Goal: Communication & Community: Answer question/provide support

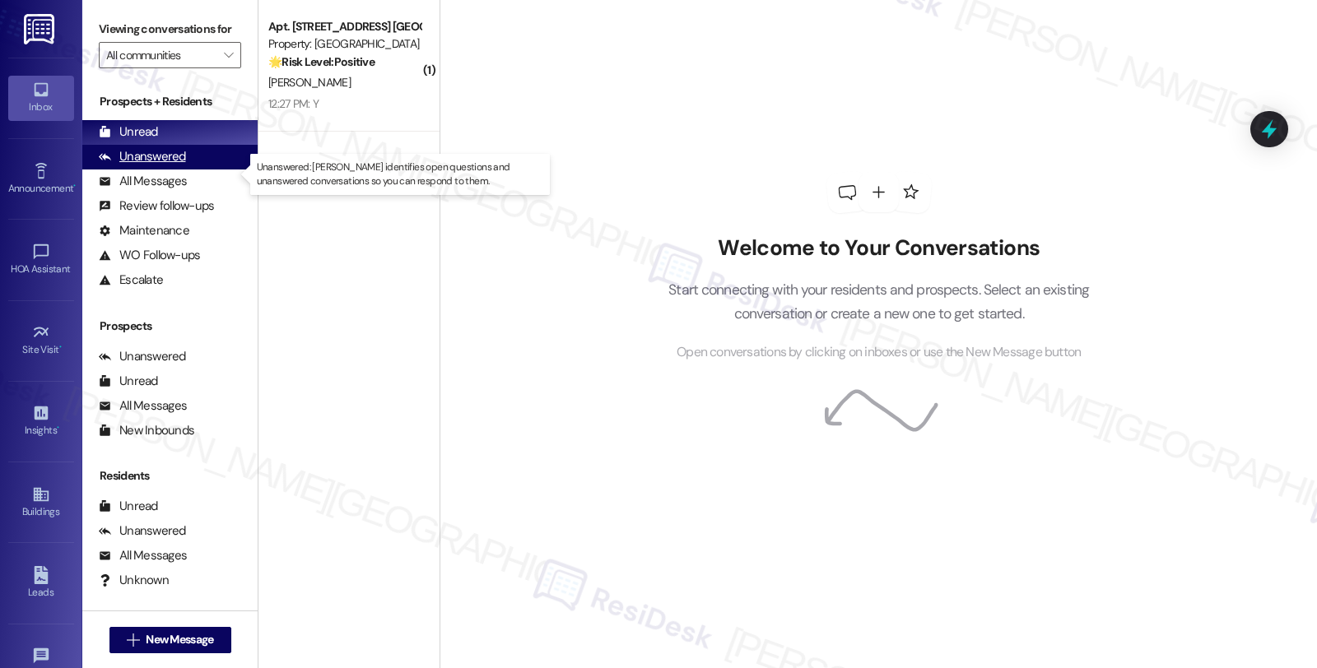
click at [179, 165] on div "Unanswered" at bounding box center [142, 156] width 87 height 17
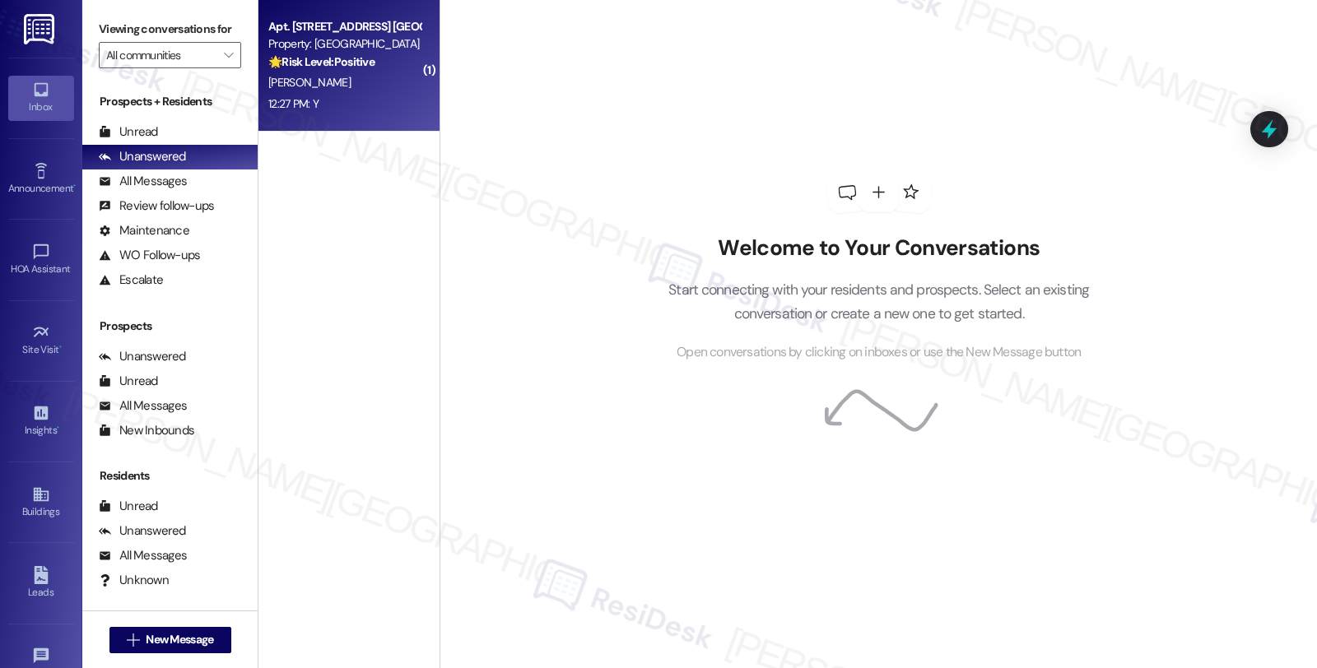
click at [336, 83] on div "[PERSON_NAME]" at bounding box center [345, 82] width 156 height 21
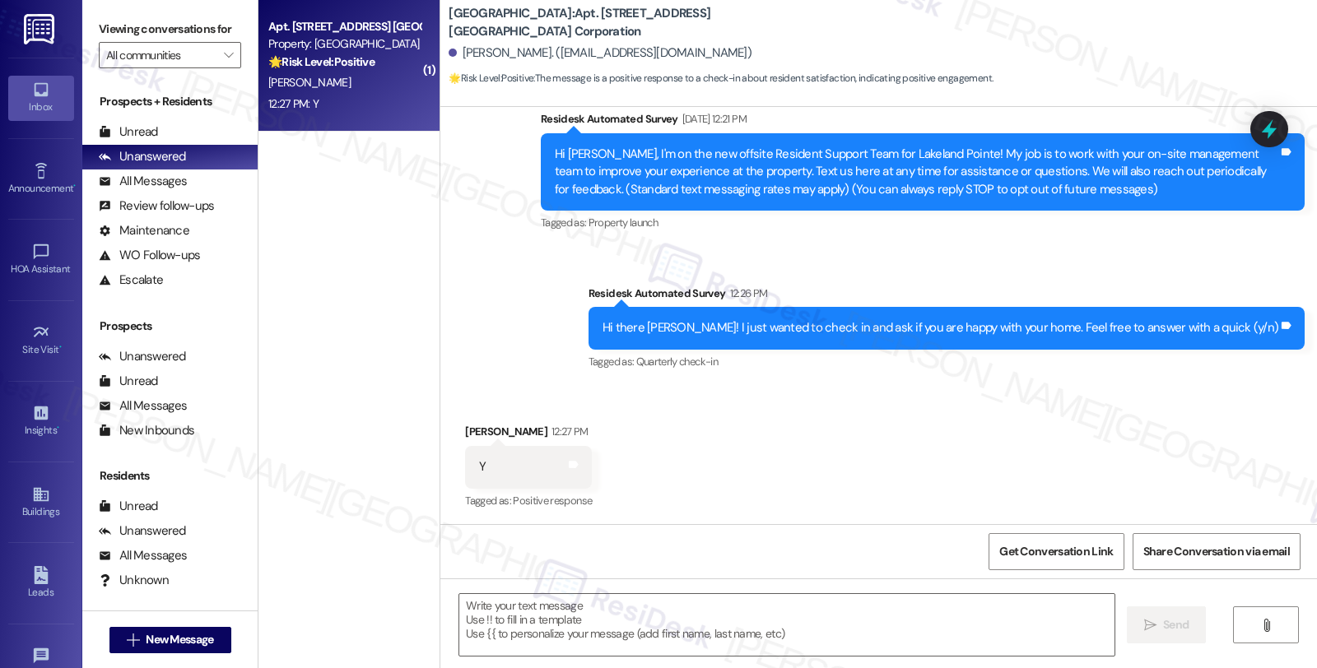
type textarea "Fetching suggested responses. Please feel free to read through the conversation…"
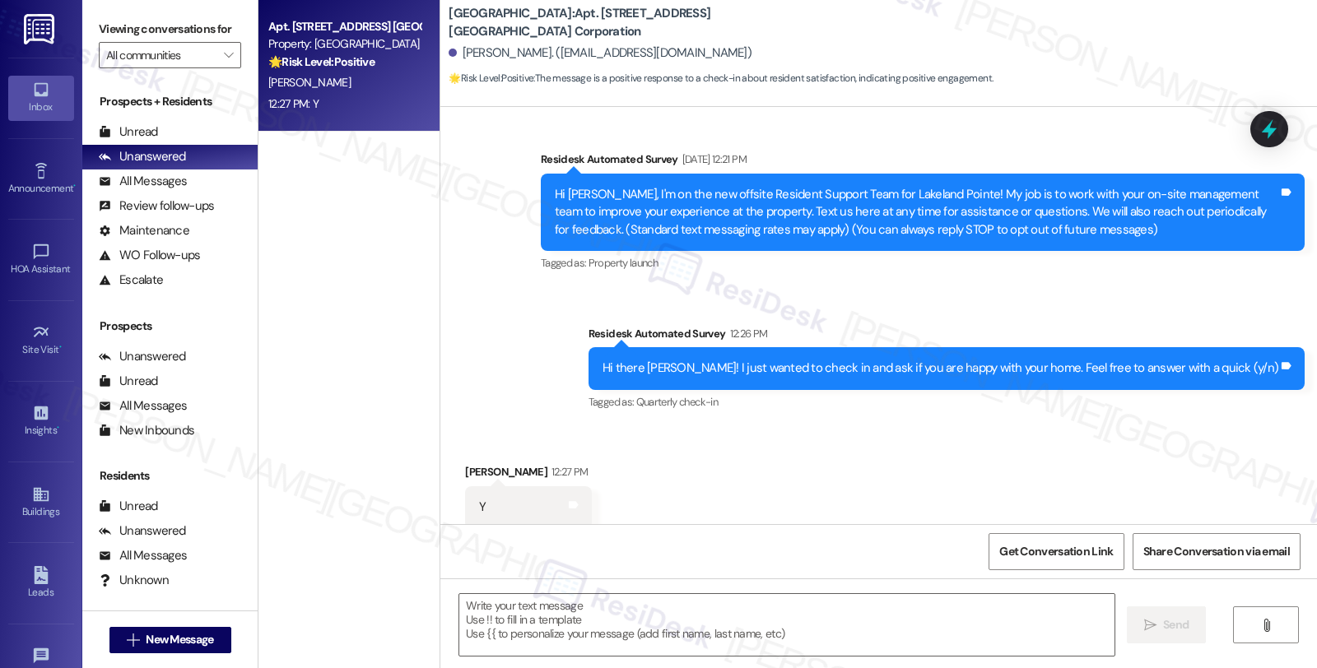
scroll to position [54, 0]
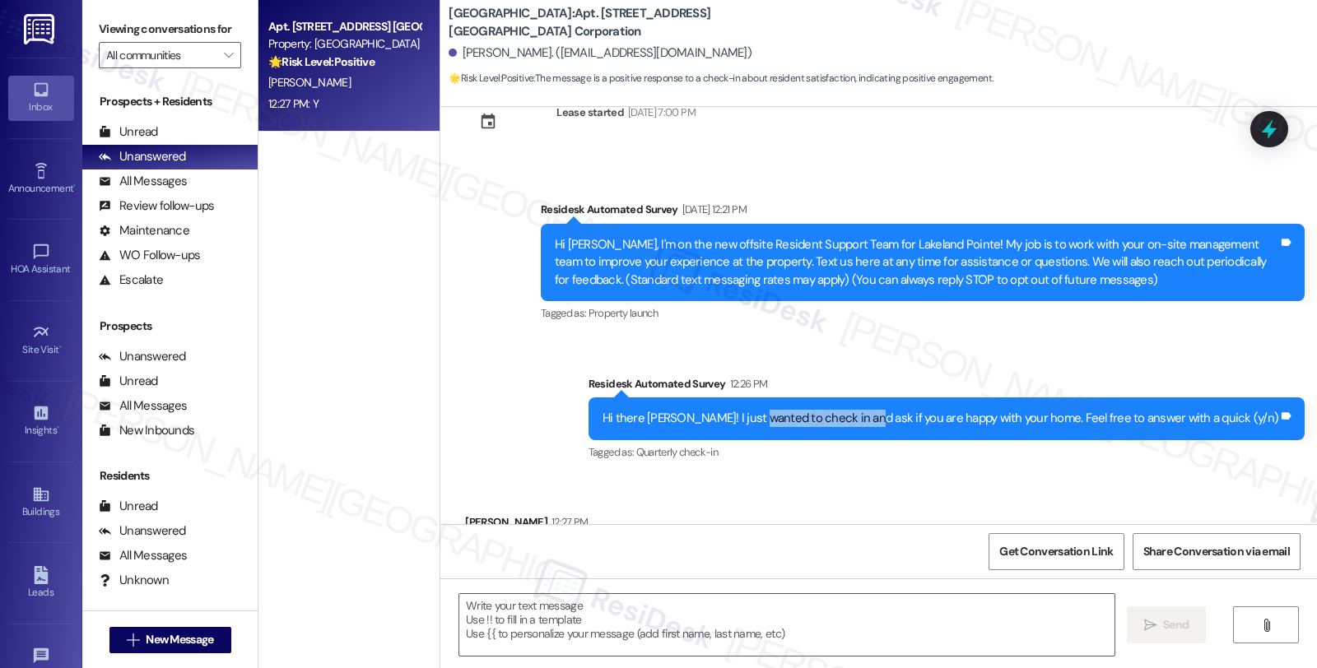
drag, startPoint x: 812, startPoint y: 423, endPoint x: 916, endPoint y: 423, distance: 104.5
click at [916, 423] on div "Hi there [PERSON_NAME]! I just wanted to check in and ask if you are happy with…" at bounding box center [941, 418] width 676 height 17
click at [569, 640] on textarea at bounding box center [786, 625] width 655 height 62
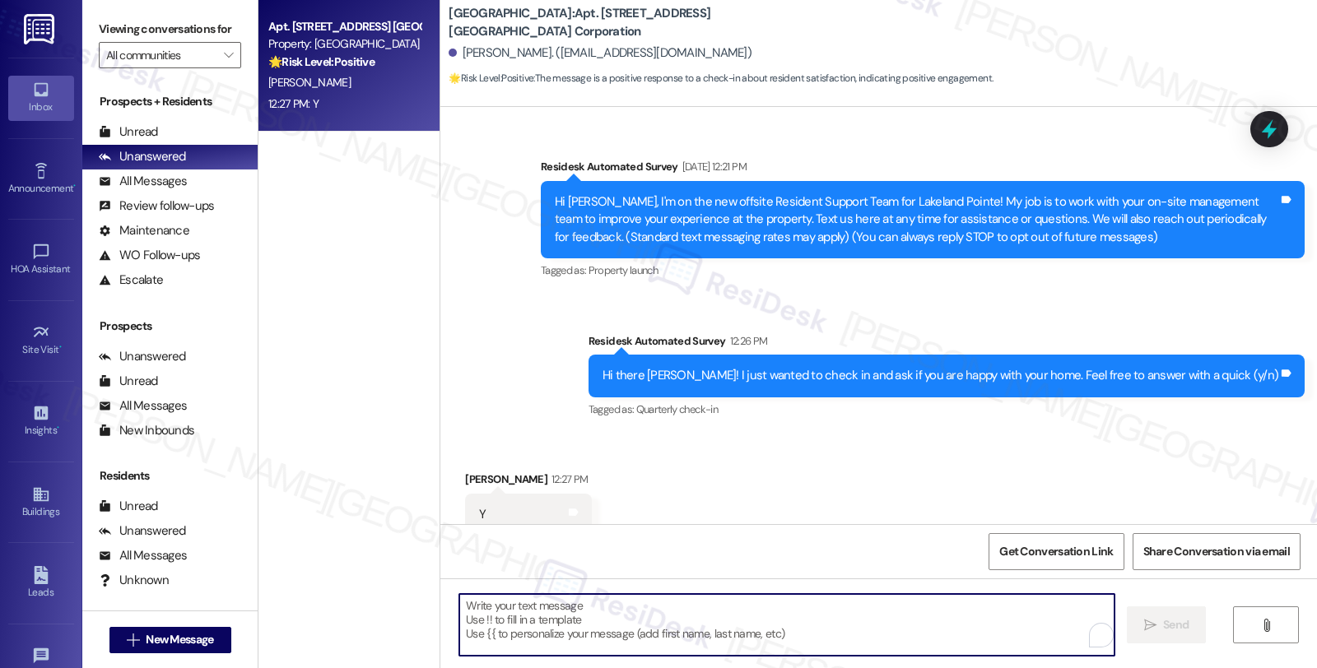
scroll to position [145, 0]
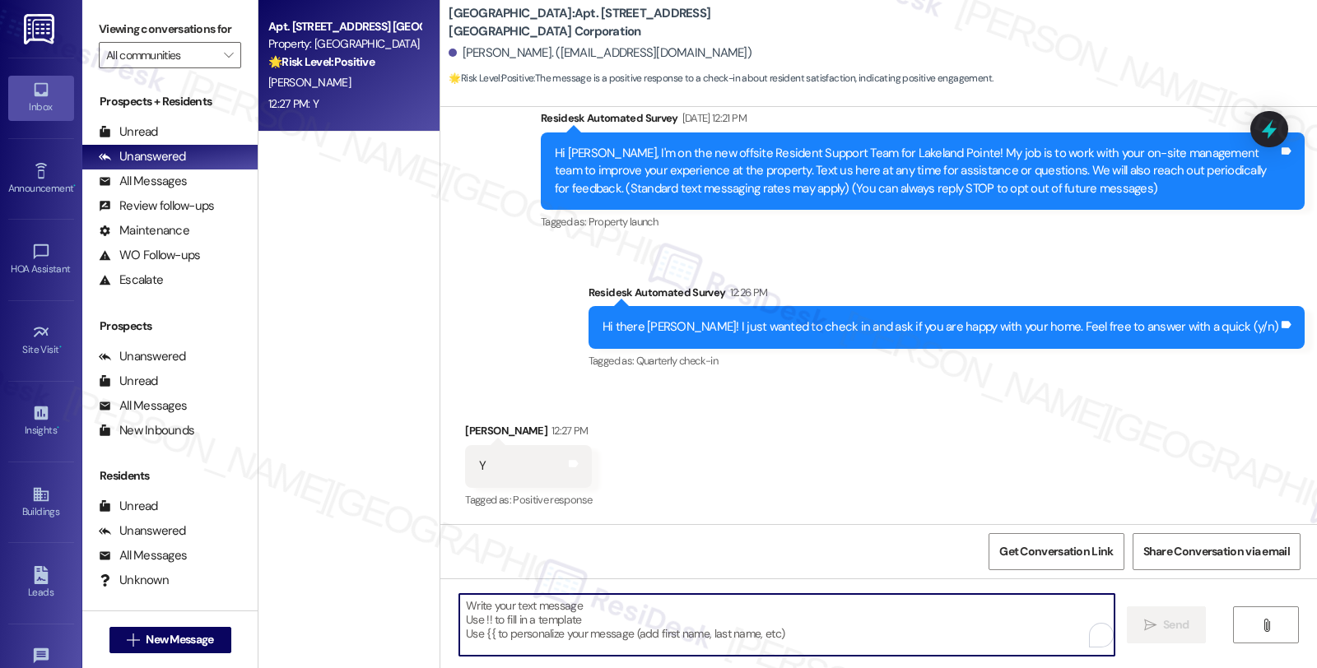
click at [465, 428] on div "[PERSON_NAME] 12:27 PM" at bounding box center [528, 433] width 127 height 23
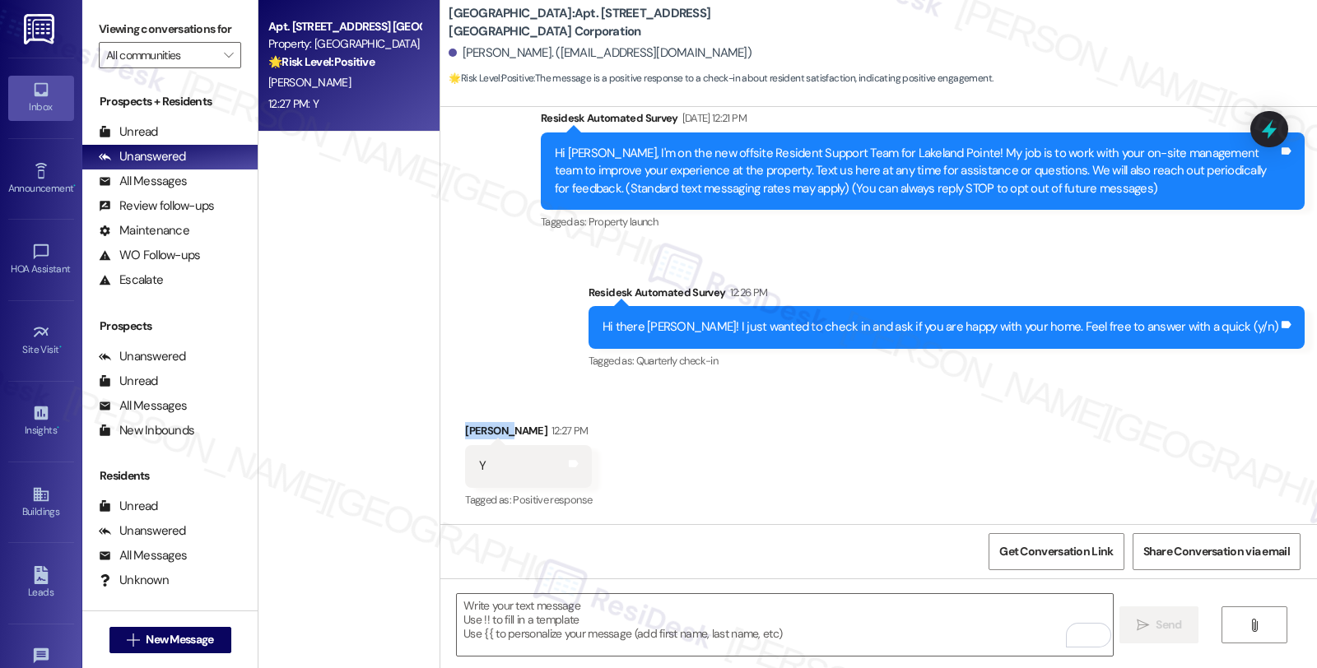
click at [465, 428] on div "[PERSON_NAME] 12:27 PM" at bounding box center [528, 433] width 127 height 23
copy div "[PERSON_NAME]"
click at [575, 619] on textarea "To enrich screen reader interactions, please activate Accessibility in Grammarl…" at bounding box center [784, 625] width 655 height 62
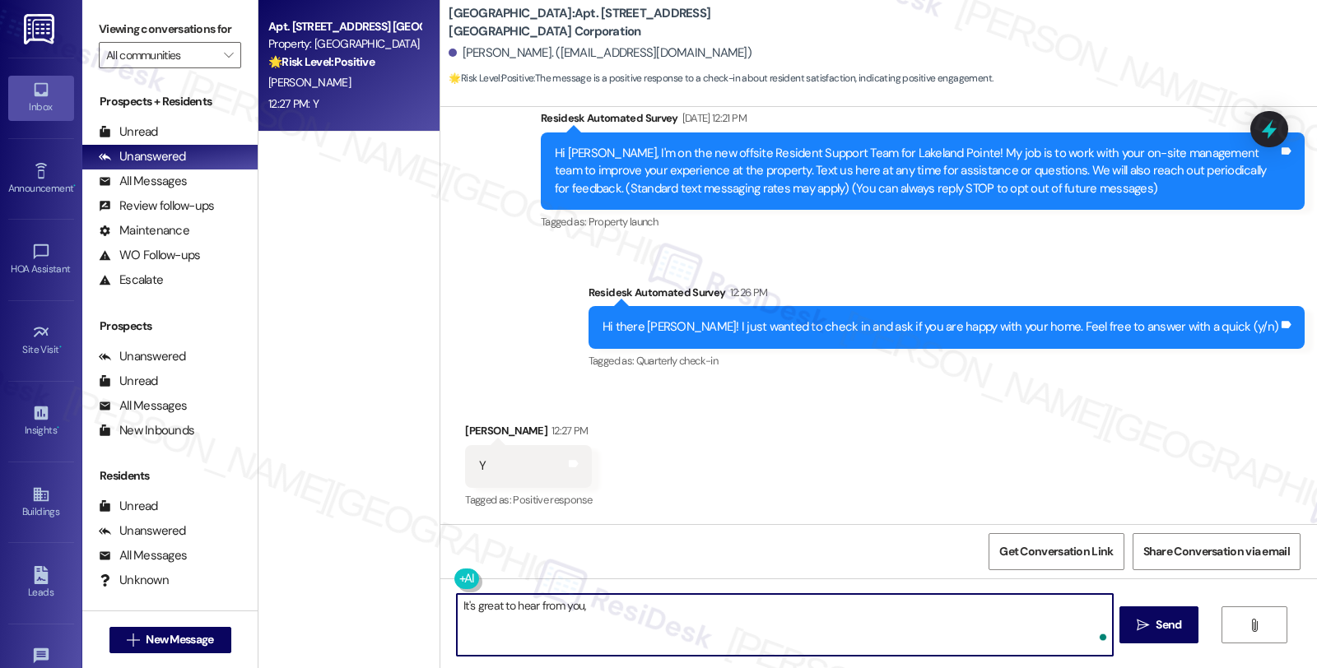
paste textarea "[PERSON_NAME]"
click at [794, 606] on textarea "It's great to hear from you, [PERSON_NAME], and I'm happy to hear you're ha" at bounding box center [784, 625] width 655 height 62
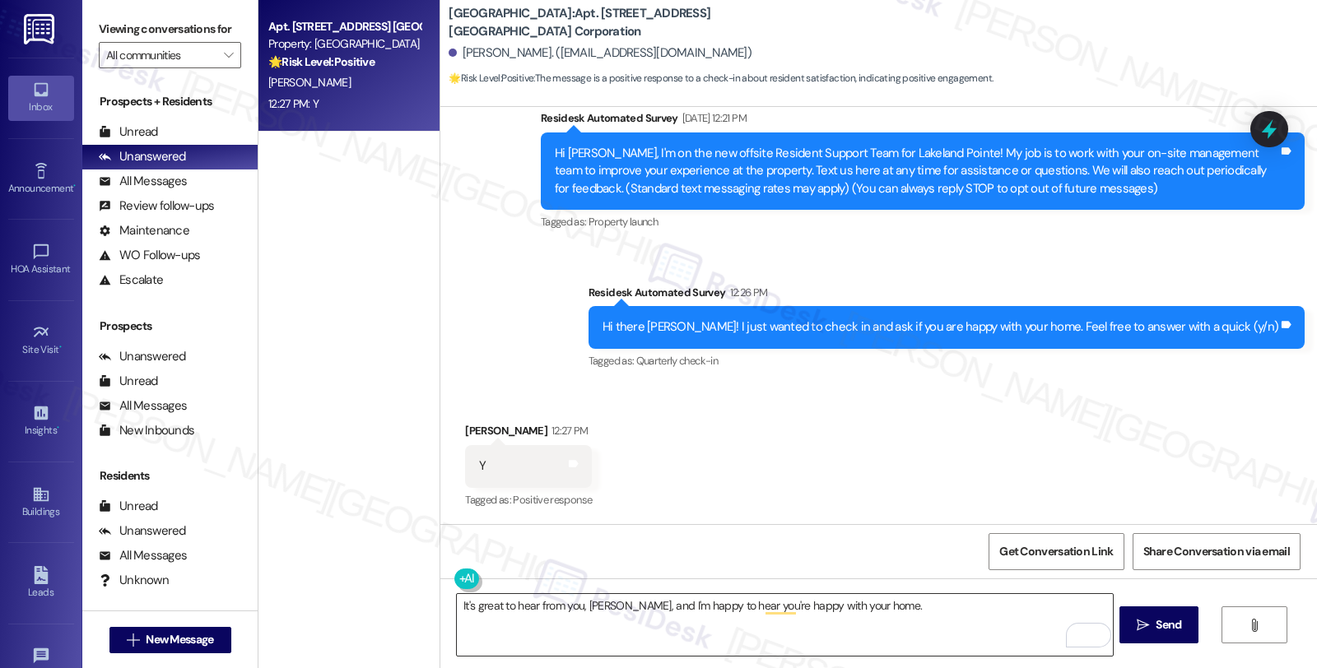
click at [931, 603] on textarea "It's great to hear from you, [PERSON_NAME], and I'm happy to hear you're happy …" at bounding box center [784, 625] width 655 height 62
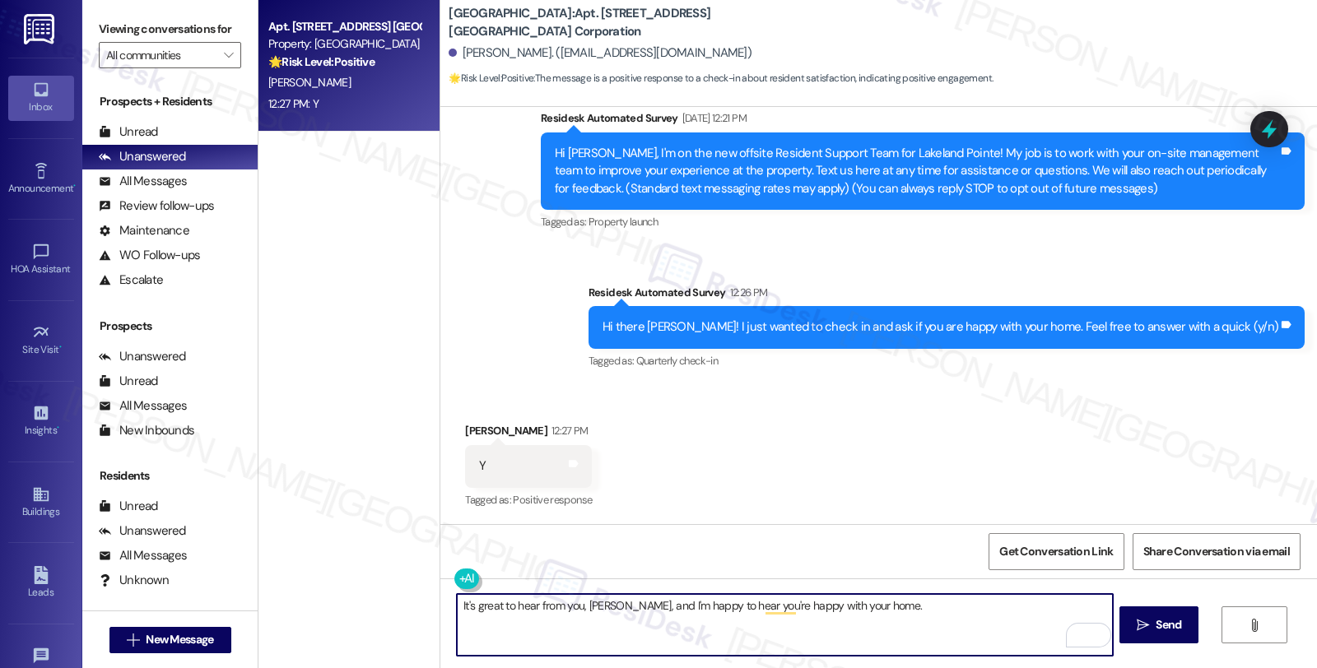
paste textarea "Your comfort and satisfaction are important to us. Can I ask a quick favor...wo…"
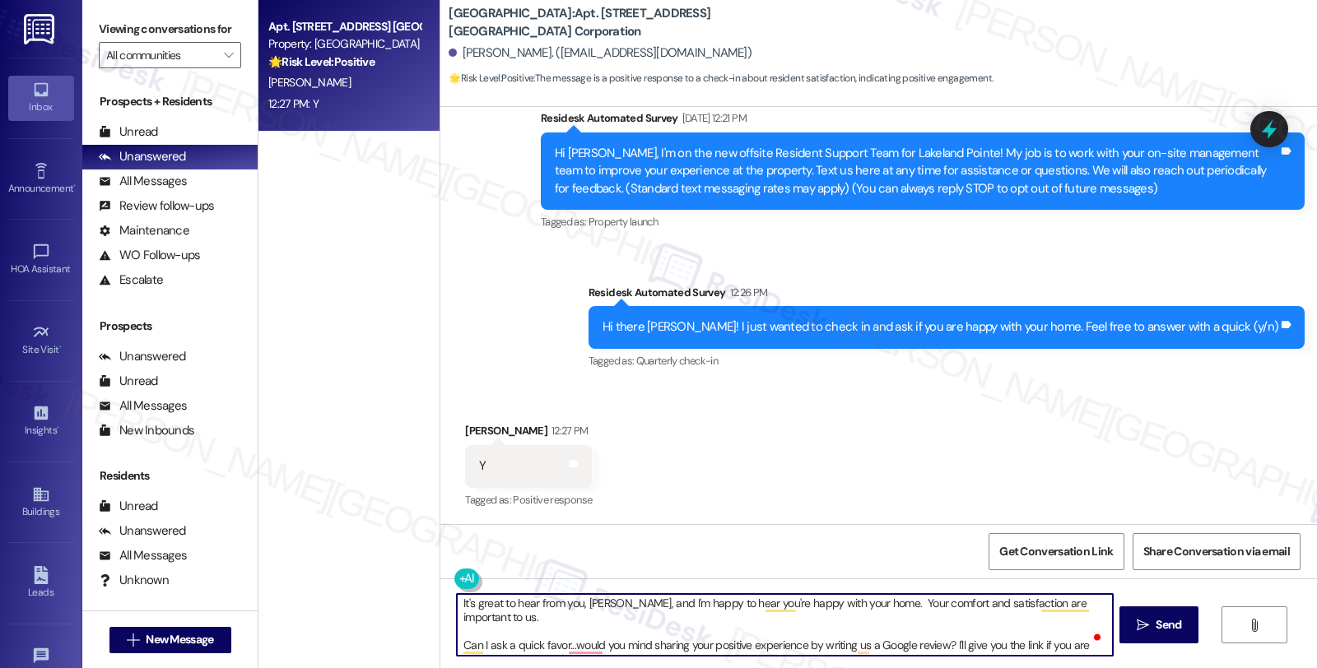
scroll to position [0, 0]
type textarea "It's great to hear from you, [PERSON_NAME], and I'm happy to hear you're happy …"
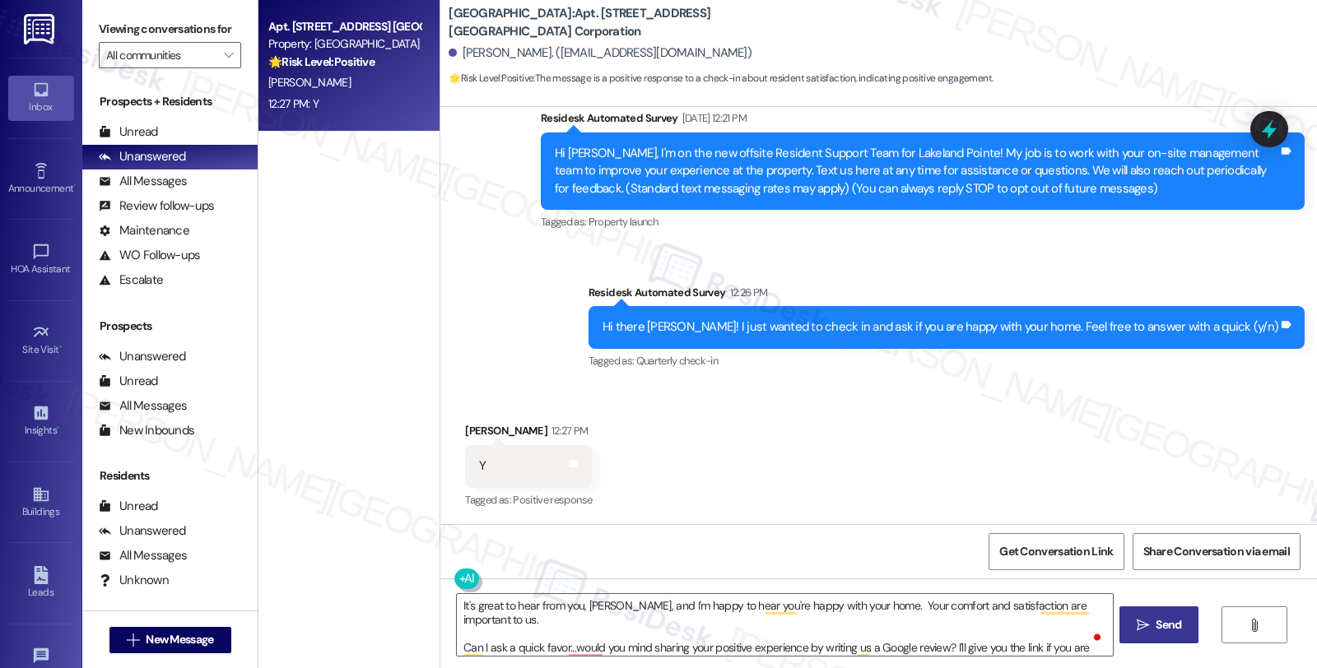
click at [1140, 624] on icon "" at bounding box center [1143, 625] width 12 height 13
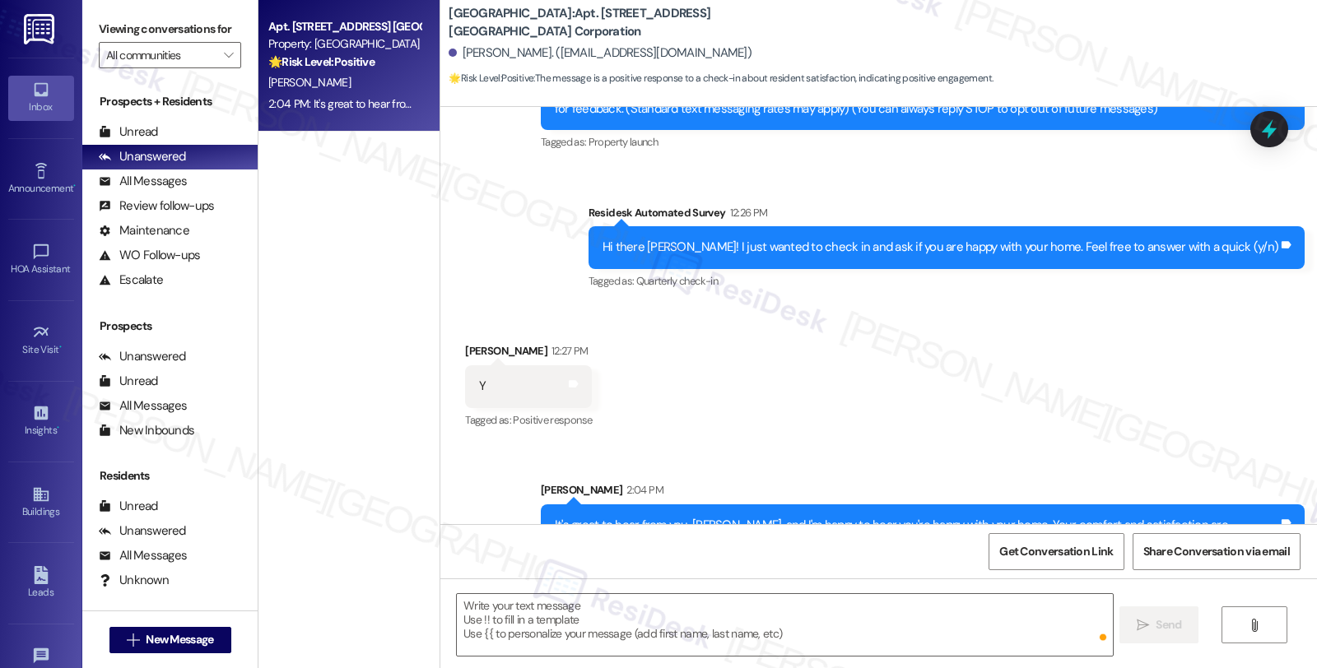
scroll to position [313, 0]
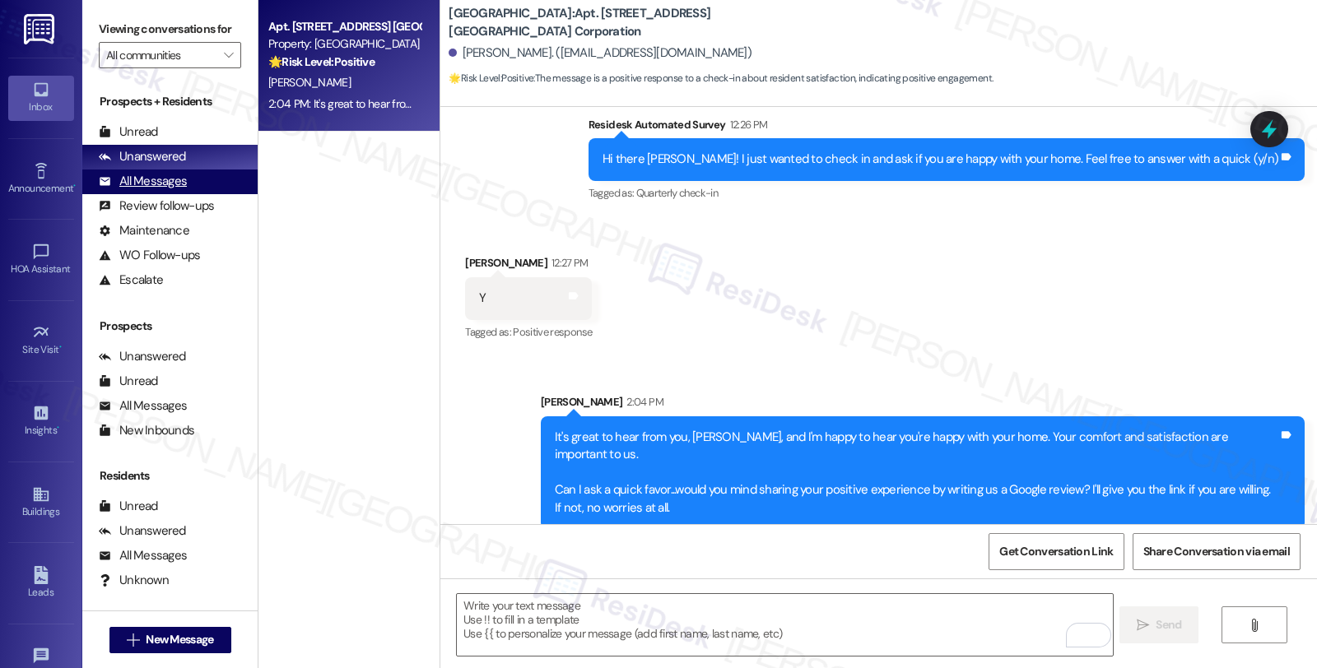
click at [152, 190] on div "All Messages" at bounding box center [143, 181] width 88 height 17
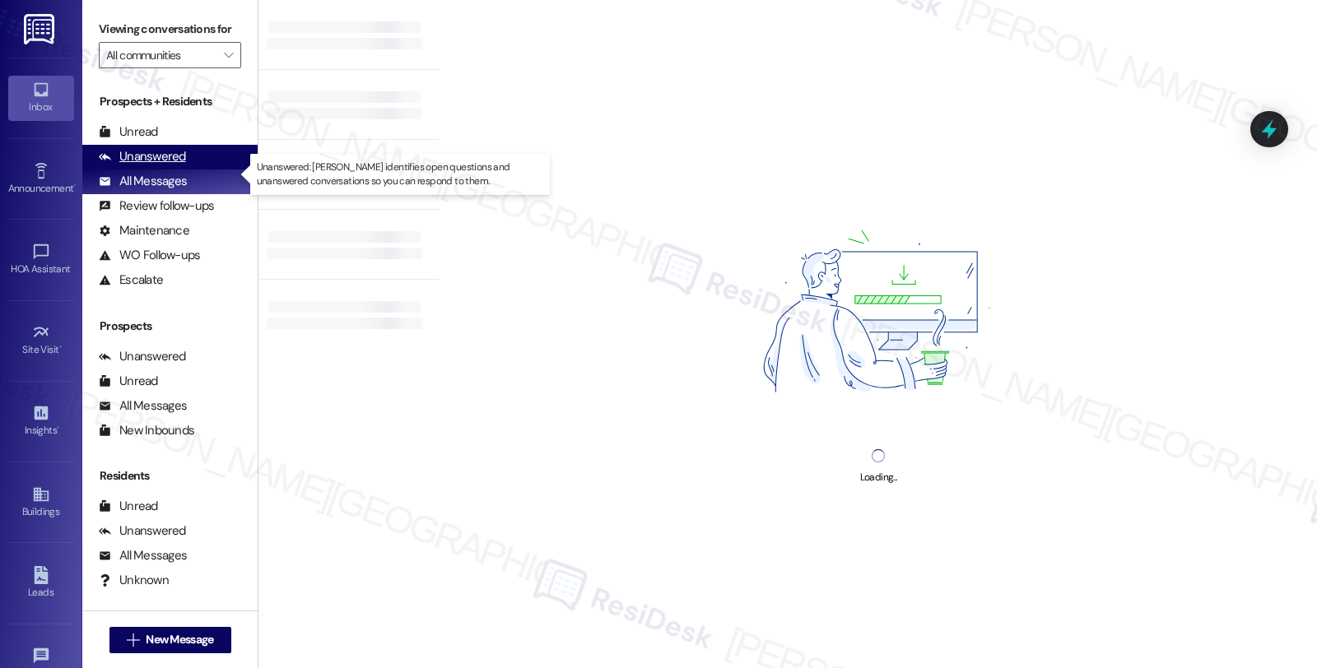
click at [155, 165] on div "Unanswered" at bounding box center [142, 156] width 87 height 17
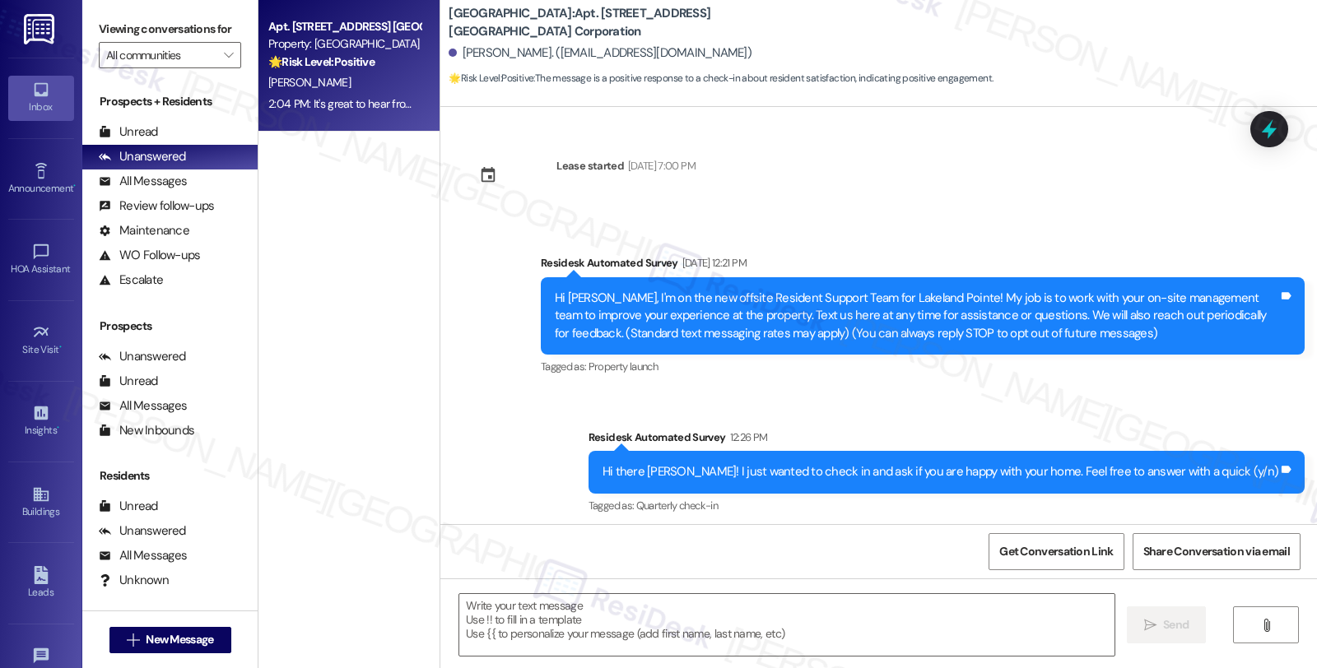
scroll to position [144, 0]
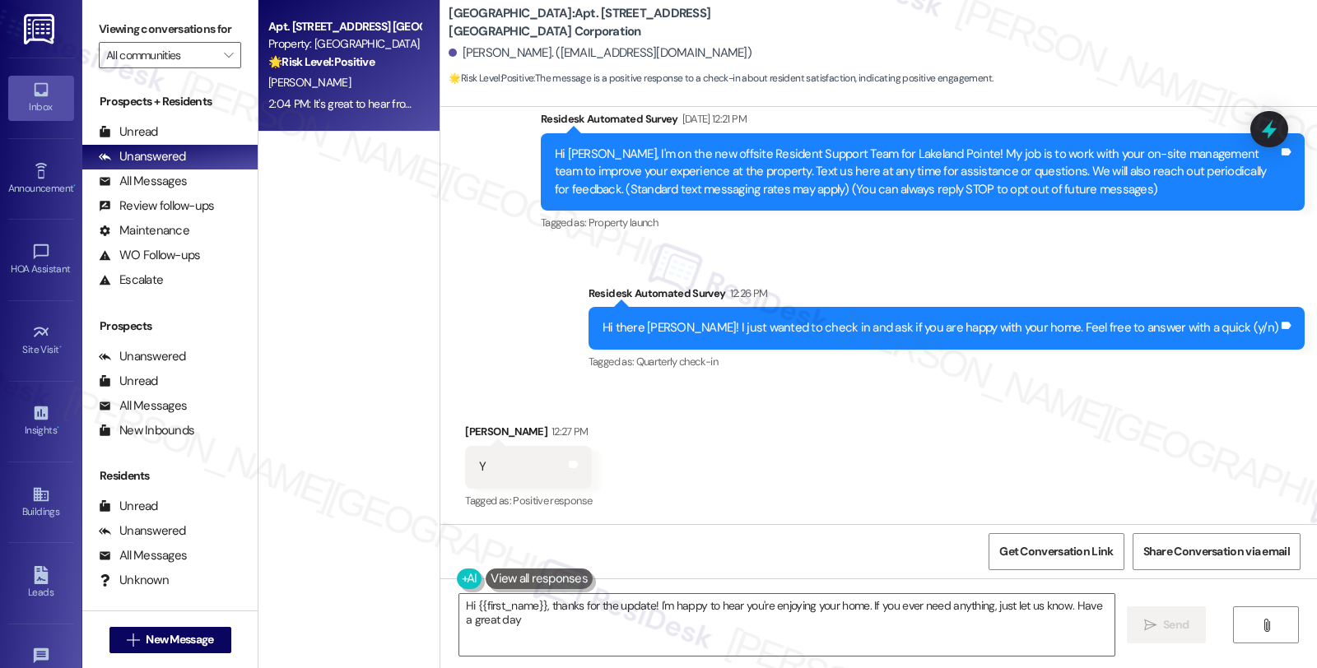
type textarea "Hi {{first_name}}, thanks for the update! I'm happy to hear you're enjoying you…"
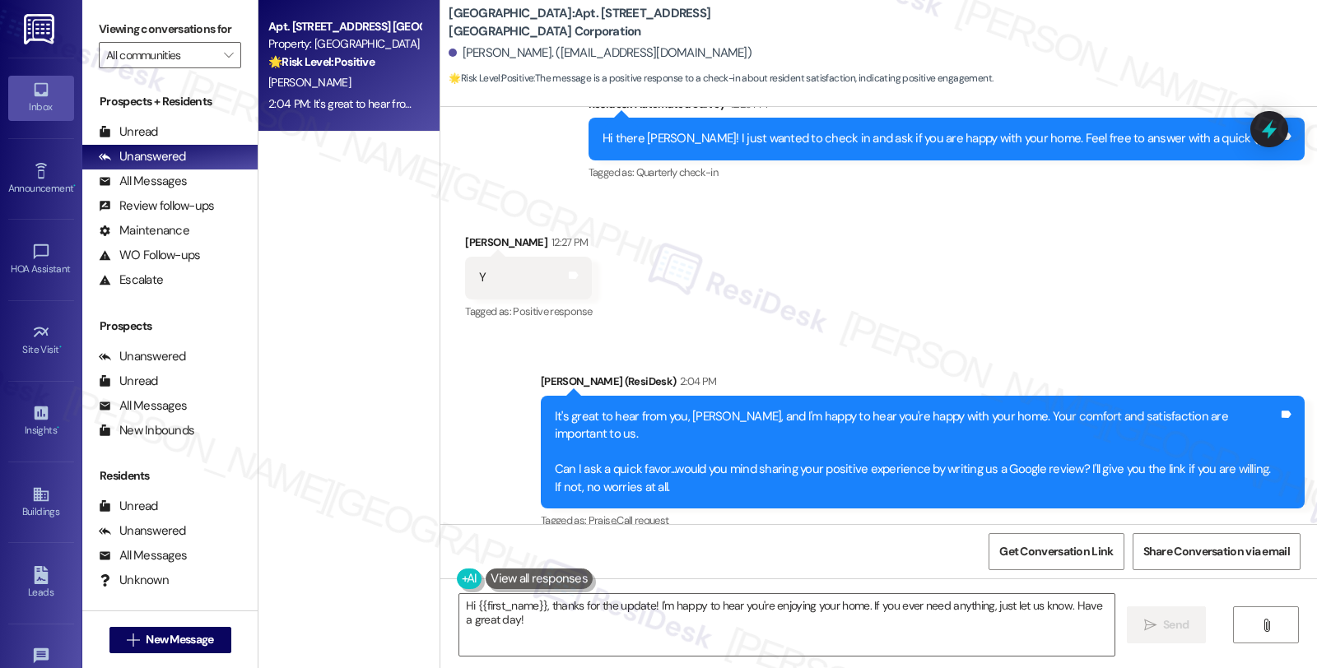
scroll to position [336, 0]
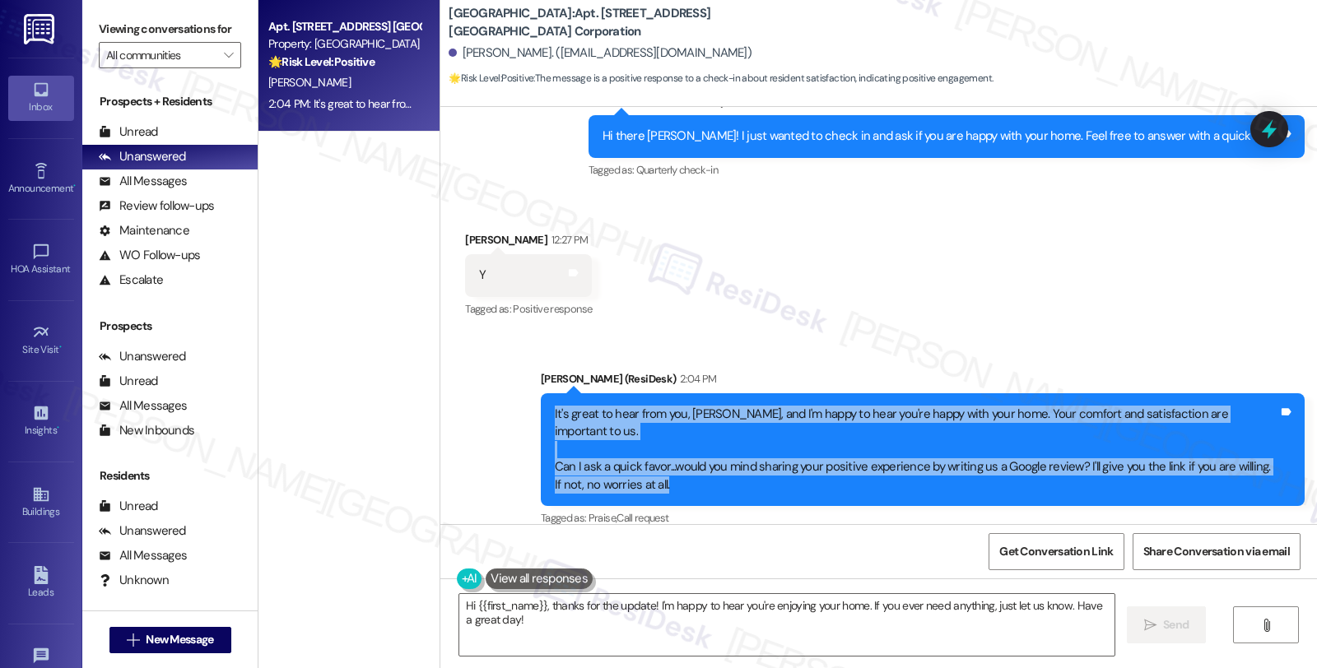
drag, startPoint x: 683, startPoint y: 470, endPoint x: 503, endPoint y: 404, distance: 191.9
click at [503, 404] on div "Sent via SMS [PERSON_NAME] (ResiDesk) 2:04 PM It's great to hear from you, [PER…" at bounding box center [878, 437] width 877 height 209
copy div "It's great to hear from you, [PERSON_NAME], and I'm happy to hear you're happy …"
